Goal: Information Seeking & Learning: Learn about a topic

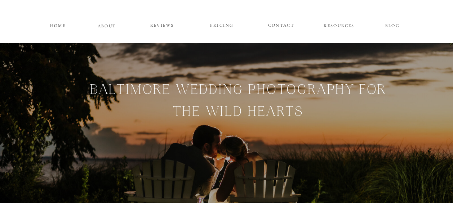
click at [220, 26] on p "PRICING" at bounding box center [221, 25] width 43 height 9
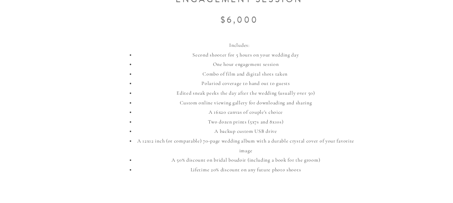
scroll to position [448, 0]
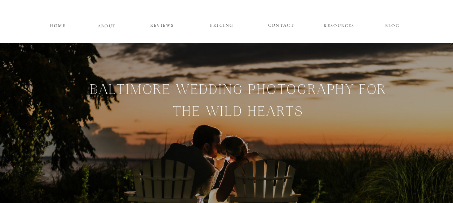
click at [221, 23] on p "PRICING" at bounding box center [221, 25] width 43 height 9
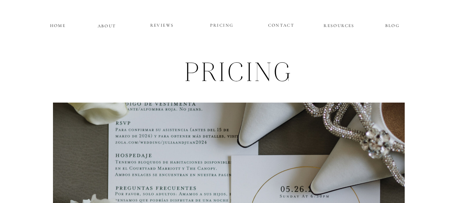
click at [57, 22] on p "HOME" at bounding box center [58, 25] width 18 height 6
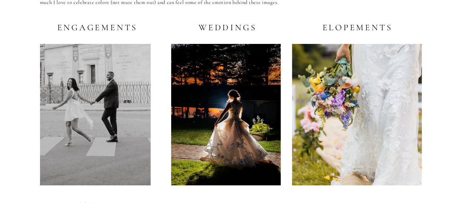
scroll to position [1416, 0]
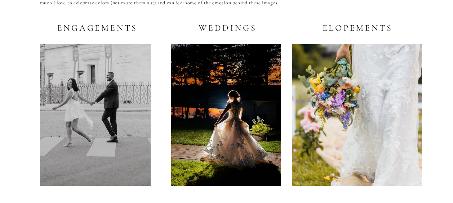
click at [216, 96] on div at bounding box center [225, 115] width 109 height 142
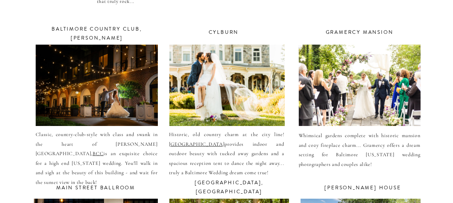
scroll to position [2620, 0]
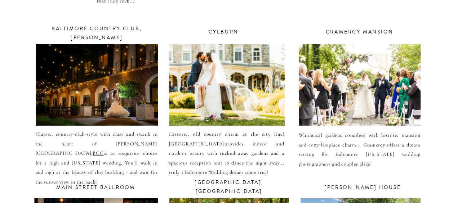
click at [119, 68] on div at bounding box center [97, 84] width 122 height 81
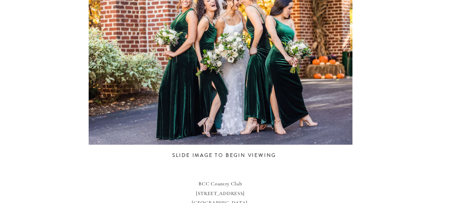
scroll to position [428, 0]
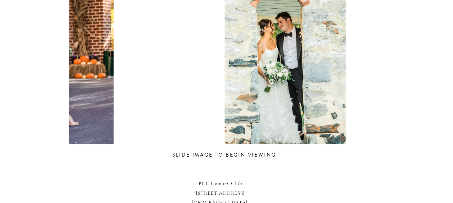
click at [0, 44] on html "CONTACT REVIEWS ABOUT HOME RESOURCES BLOG PRICING bcc Country Club weddings Cla…" at bounding box center [226, 22] width 453 height 900
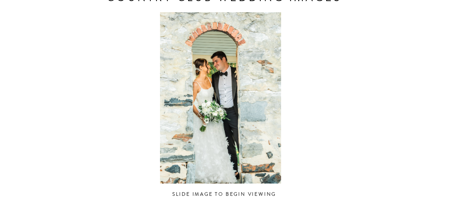
scroll to position [387, 0]
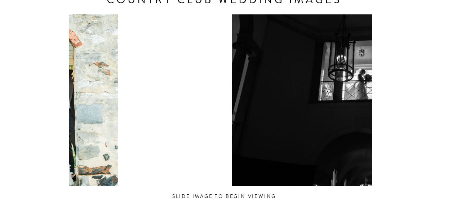
click at [0, 44] on html "CONTACT REVIEWS ABOUT HOME RESOURCES BLOG PRICING bcc Country Club weddings Cla…" at bounding box center [226, 63] width 453 height 900
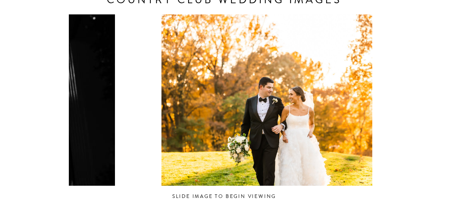
click at [19, 89] on div "CONTACT REVIEWS ABOUT HOME RESOURCES BLOG PRICING bcc Country Club weddings Cla…" at bounding box center [226, 63] width 453 height 900
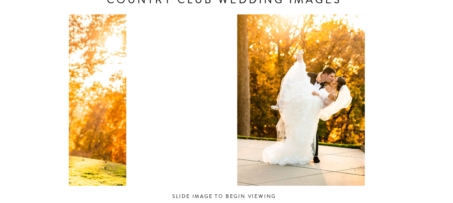
click at [0, 65] on html "CONTACT REVIEWS ABOUT HOME RESOURCES BLOG PRICING bcc Country Club weddings Cla…" at bounding box center [226, 63] width 453 height 900
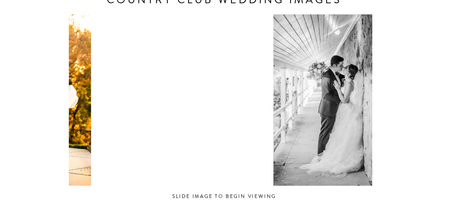
click at [0, 59] on html "CONTACT REVIEWS ABOUT HOME RESOURCES BLOG PRICING bcc Country Club weddings Cla…" at bounding box center [226, 63] width 453 height 900
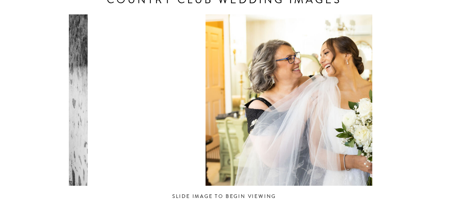
click at [0, 62] on html "CONTACT REVIEWS ABOUT HOME RESOURCES BLOG PRICING bcc Country Club weddings Cla…" at bounding box center [226, 63] width 453 height 900
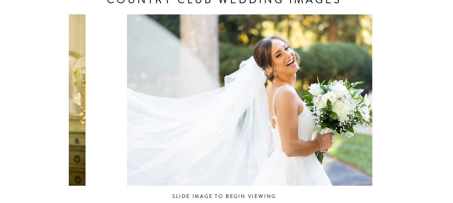
click at [0, 73] on html "CONTACT REVIEWS ABOUT HOME RESOURCES BLOG PRICING bcc Country Club weddings Cla…" at bounding box center [226, 63] width 453 height 900
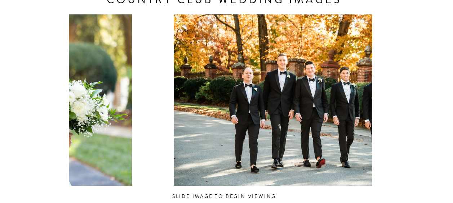
click at [0, 30] on html "CONTACT REVIEWS ABOUT HOME RESOURCES BLOG PRICING bcc Country Club weddings Cla…" at bounding box center [226, 63] width 453 height 900
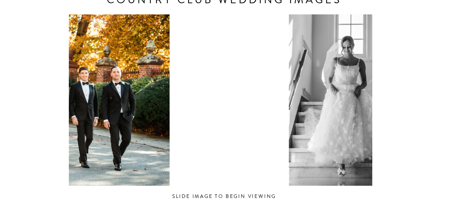
click at [30, 75] on div "CONTACT REVIEWS ABOUT HOME RESOURCES BLOG PRICING bcc Country Club weddings Cla…" at bounding box center [226, 63] width 453 height 900
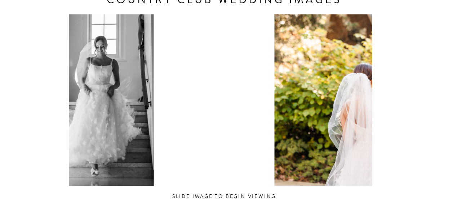
click at [55, 94] on div "CONTACT REVIEWS ABOUT HOME RESOURCES BLOG PRICING bcc Country Club weddings Cla…" at bounding box center [226, 63] width 453 height 900
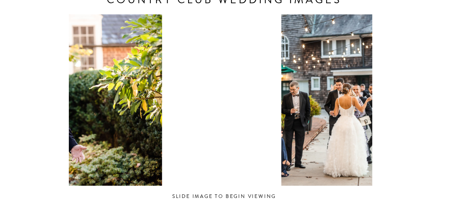
click at [2, 36] on div "CONTACT REVIEWS ABOUT HOME RESOURCES BLOG PRICING bcc Country Club weddings Cla…" at bounding box center [226, 63] width 453 height 900
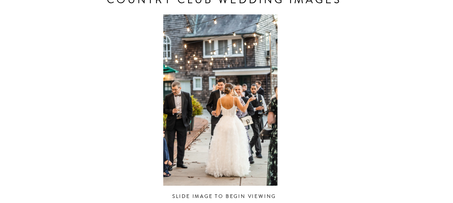
click at [267, 119] on div at bounding box center [220, 99] width 303 height 171
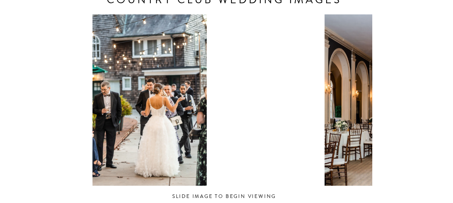
click at [90, 71] on div at bounding box center [149, 99] width 303 height 171
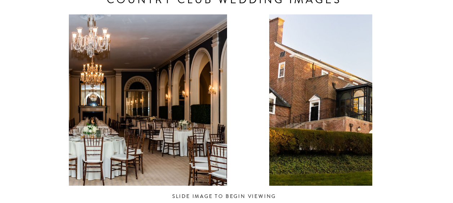
click at [77, 94] on div at bounding box center [98, 99] width 303 height 171
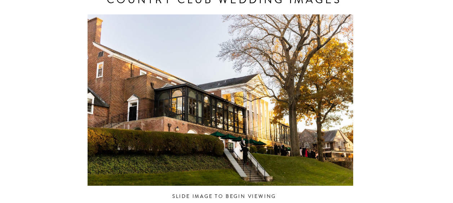
click at [260, 109] on div at bounding box center [220, 99] width 303 height 171
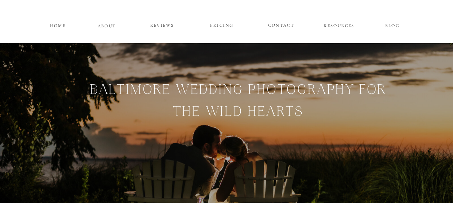
click at [337, 26] on p "RESOURCES" at bounding box center [339, 25] width 33 height 6
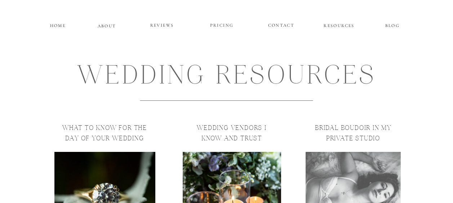
click at [165, 25] on p "REVIEWS" at bounding box center [161, 25] width 43 height 9
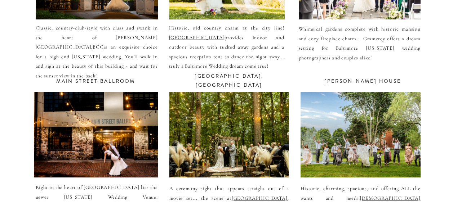
scroll to position [2635, 0]
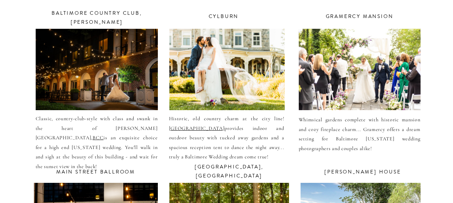
click at [374, 42] on div at bounding box center [360, 69] width 122 height 81
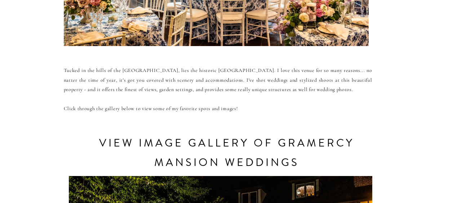
scroll to position [277, 0]
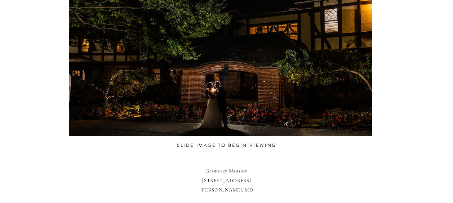
scroll to position [456, 0]
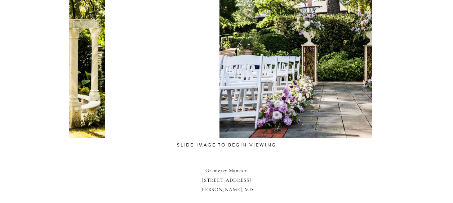
click at [81, 86] on div at bounding box center [44, 52] width 303 height 171
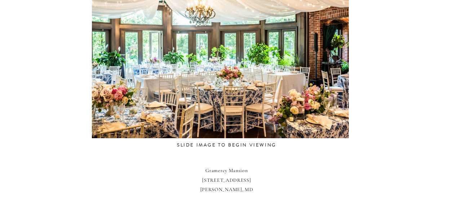
click at [93, 93] on div at bounding box center [220, 52] width 303 height 171
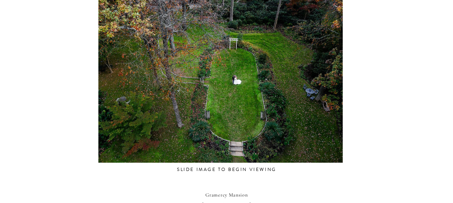
scroll to position [429, 0]
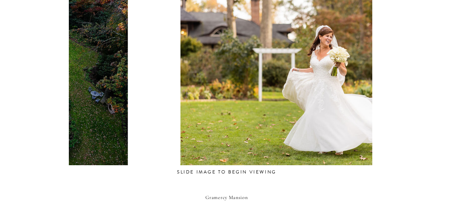
click at [42, 55] on div "CONTACT REVIEWS ABOUT HOME RESOURCES BLOG PRICING gramercy mansion Weddings Tuc…" at bounding box center [226, 21] width 453 height 900
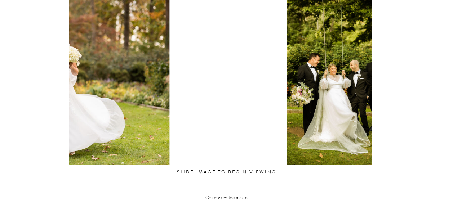
click at [93, 88] on div at bounding box center [40, 79] width 303 height 171
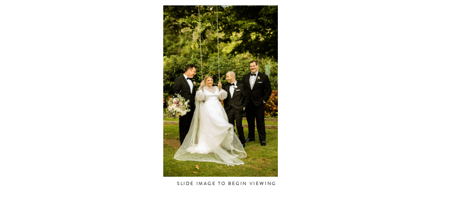
scroll to position [417, 0]
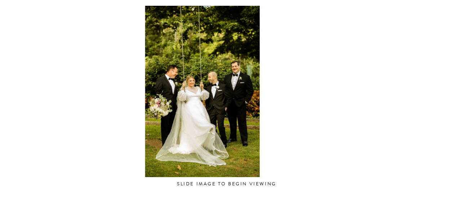
click at [76, 76] on div at bounding box center [201, 91] width 303 height 171
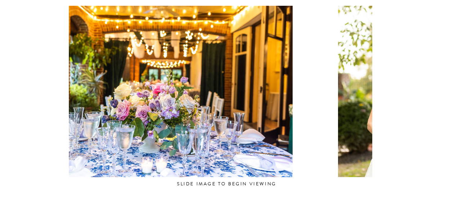
click at [85, 87] on div at bounding box center [163, 91] width 303 height 171
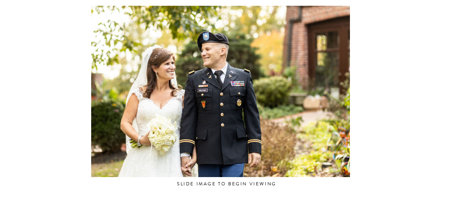
click at [152, 109] on div at bounding box center [220, 91] width 303 height 171
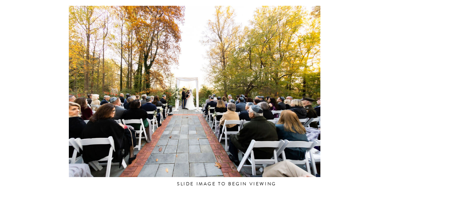
click at [116, 119] on div at bounding box center [191, 91] width 303 height 171
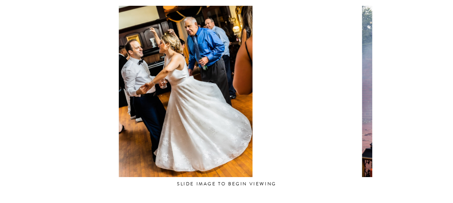
click at [135, 117] on div at bounding box center [185, 91] width 303 height 171
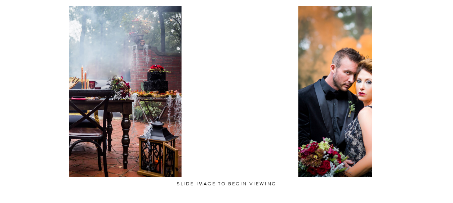
click at [84, 132] on div at bounding box center [53, 91] width 303 height 171
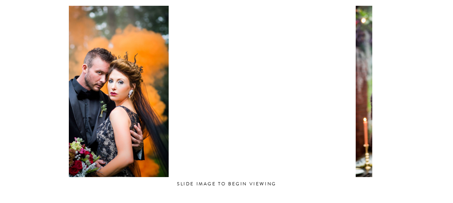
click at [118, 99] on div at bounding box center [109, 91] width 303 height 171
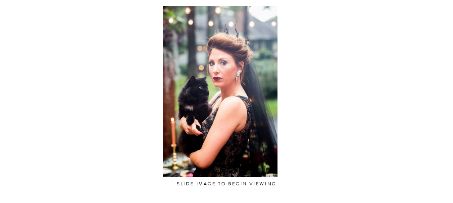
click at [115, 104] on div at bounding box center [220, 91] width 303 height 171
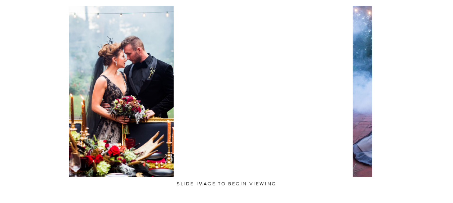
click at [133, 109] on div at bounding box center [112, 91] width 303 height 171
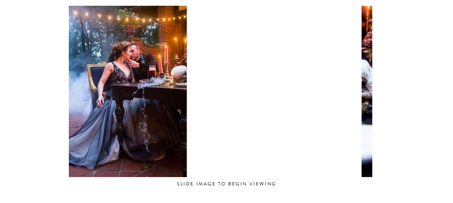
click at [138, 117] on div at bounding box center [122, 91] width 303 height 171
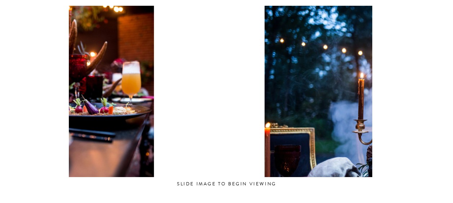
click at [100, 118] on div at bounding box center [89, 91] width 303 height 171
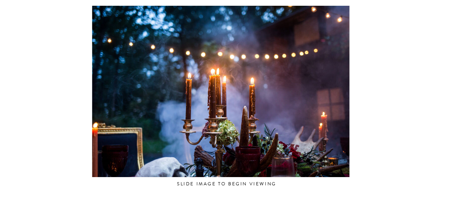
click at [63, 125] on div "CONTACT REVIEWS ABOUT HOME RESOURCES BLOG PRICING gramercy mansion Weddings Tuc…" at bounding box center [226, 33] width 453 height 900
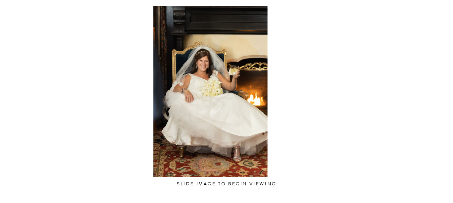
click at [82, 130] on div at bounding box center [210, 91] width 303 height 171
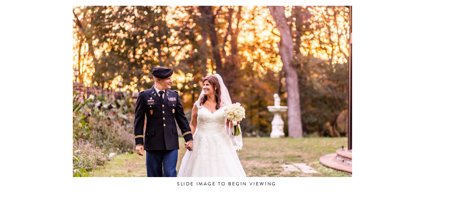
click at [166, 94] on div at bounding box center [212, 91] width 303 height 171
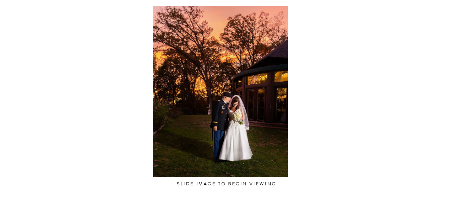
click at [139, 104] on div at bounding box center [220, 91] width 303 height 171
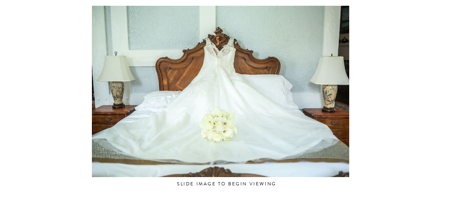
click at [155, 107] on div at bounding box center [220, 91] width 303 height 171
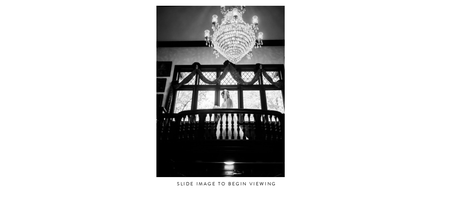
click at [182, 111] on div at bounding box center [220, 91] width 303 height 171
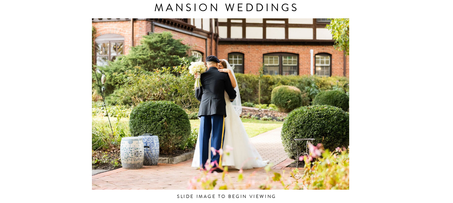
scroll to position [405, 0]
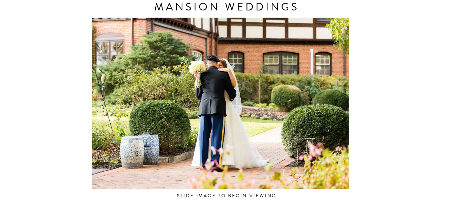
click at [184, 119] on div at bounding box center [220, 103] width 303 height 171
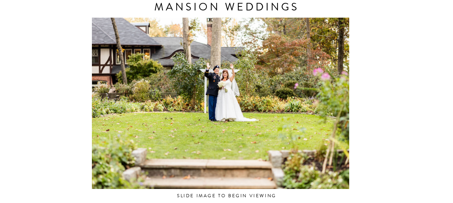
click at [200, 115] on div at bounding box center [220, 103] width 303 height 171
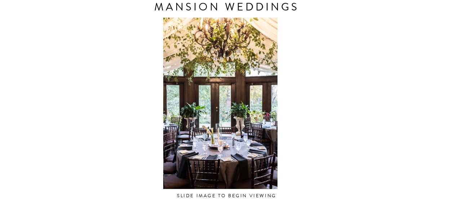
click at [172, 114] on div at bounding box center [220, 103] width 303 height 171
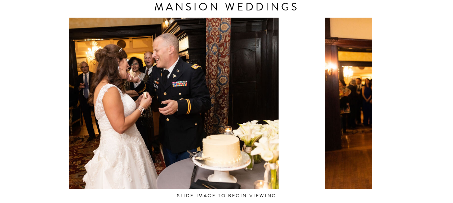
click at [177, 112] on div at bounding box center [149, 103] width 303 height 171
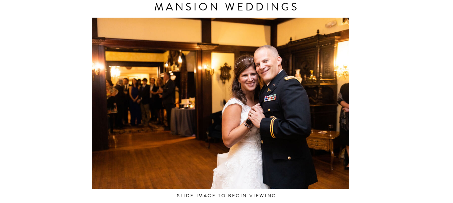
click at [181, 126] on div at bounding box center [220, 103] width 303 height 171
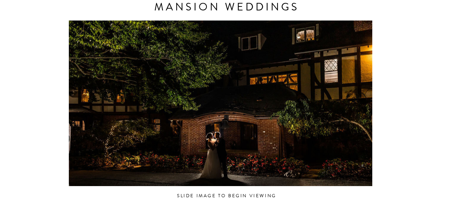
click at [199, 120] on div at bounding box center [220, 103] width 303 height 171
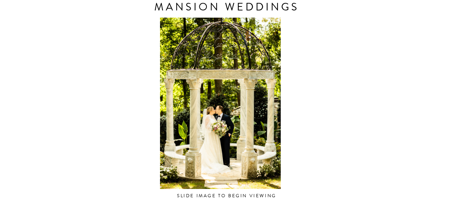
click at [168, 111] on div at bounding box center [220, 103] width 303 height 171
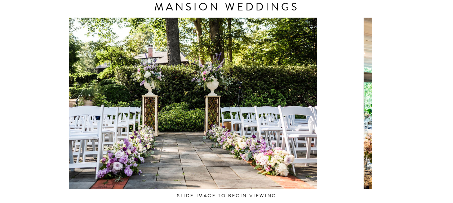
click at [180, 120] on div at bounding box center [188, 103] width 303 height 171
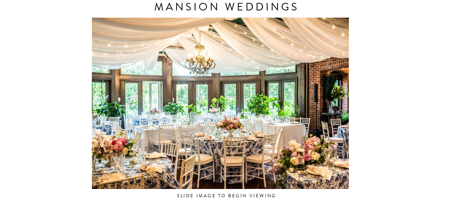
click at [175, 130] on div at bounding box center [220, 103] width 303 height 171
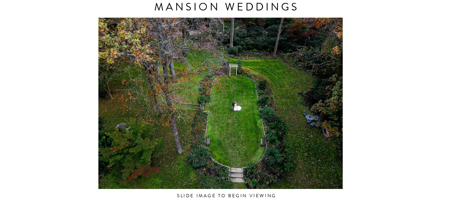
click at [174, 132] on div at bounding box center [220, 103] width 303 height 171
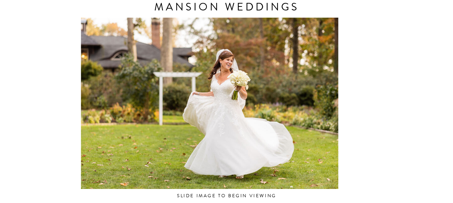
click at [158, 134] on div at bounding box center [209, 103] width 303 height 171
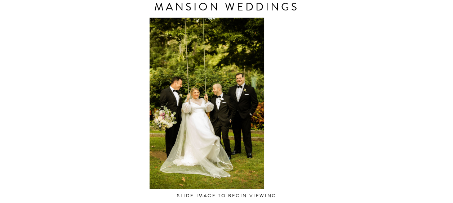
click at [170, 132] on div at bounding box center [206, 103] width 303 height 171
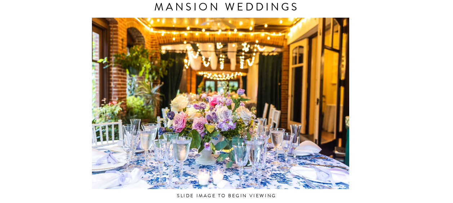
click at [186, 137] on div at bounding box center [220, 103] width 303 height 171
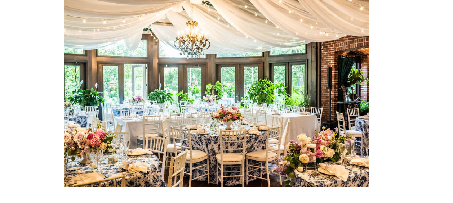
scroll to position [0, 0]
